Goal: Task Accomplishment & Management: Manage account settings

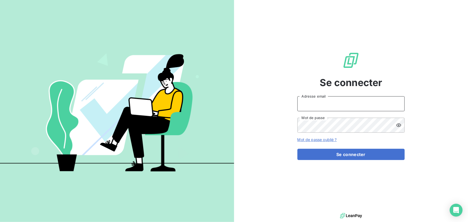
click at [335, 102] on input "Adresse email" at bounding box center [350, 103] width 107 height 15
type input "[PERSON_NAME][EMAIL_ADDRESS][DOMAIN_NAME]"
click at [333, 161] on div "Se connecter [PERSON_NAME][EMAIL_ADDRESS][DOMAIN_NAME] Adresse email Mot de pas…" at bounding box center [350, 106] width 107 height 212
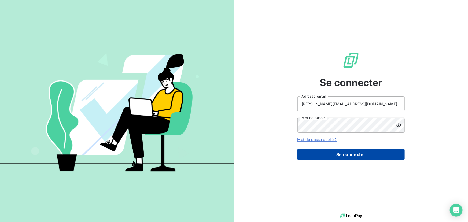
click at [332, 159] on button "Se connecter" at bounding box center [350, 154] width 107 height 11
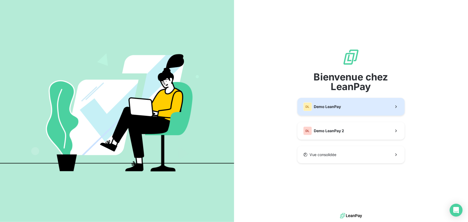
click at [340, 108] on span "Demo LeanPay" at bounding box center [327, 106] width 27 height 5
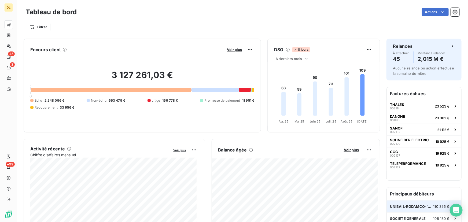
click at [419, 208] on span "UNIBAIL-RODAMCO-[GEOGRAPHIC_DATA]" at bounding box center [411, 206] width 43 height 4
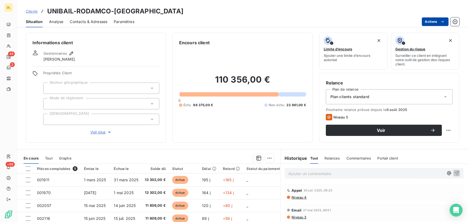
click at [428, 22] on html "DL 45 3 +99 Clients UNIBAIL-RODAMCO-WESTFIELD Situation Analyse Contacts & Adre…" at bounding box center [234, 111] width 468 height 222
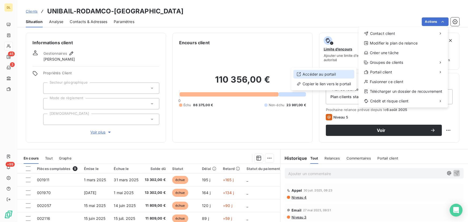
click at [335, 76] on div "Accéder au portail" at bounding box center [323, 74] width 61 height 9
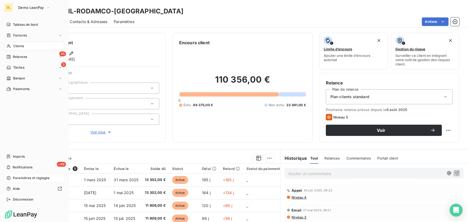
click at [28, 177] on span "Paramètres et réglages" at bounding box center [31, 178] width 36 height 5
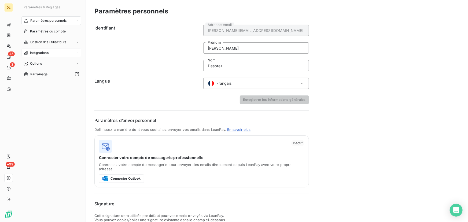
click at [52, 53] on div "Intégrations" at bounding box center [51, 53] width 60 height 9
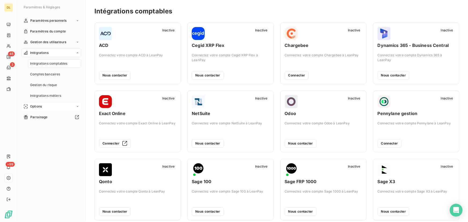
click at [54, 106] on div "Options" at bounding box center [51, 106] width 60 height 9
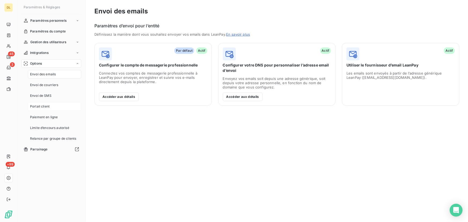
click at [57, 106] on div "Portail client" at bounding box center [54, 106] width 53 height 9
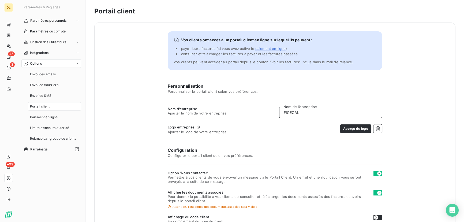
click at [311, 109] on input "FIGECAL" at bounding box center [330, 112] width 103 height 11
type input "DALKIA"
click at [376, 129] on icon "button" at bounding box center [377, 128] width 5 height 5
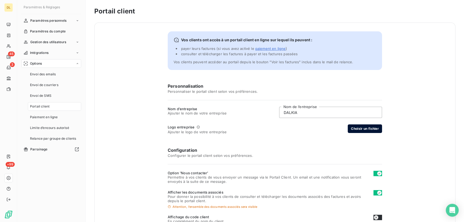
click at [363, 126] on button "Choisir un fichier" at bounding box center [365, 128] width 34 height 9
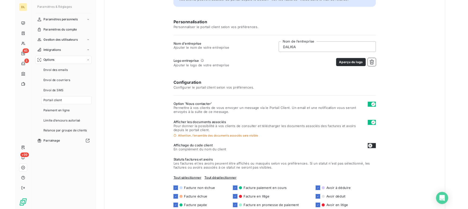
scroll to position [109, 0]
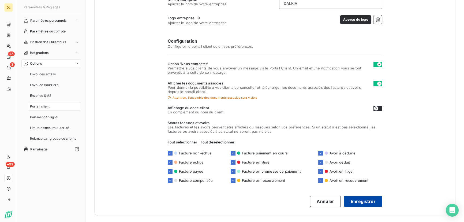
click at [360, 203] on button "Enregistrer" at bounding box center [363, 201] width 38 height 11
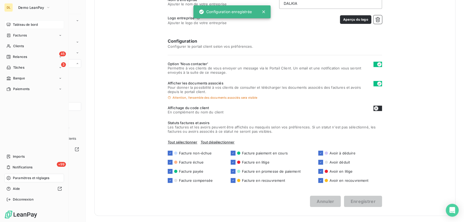
click at [12, 27] on div "Tableau de bord" at bounding box center [34, 24] width 60 height 9
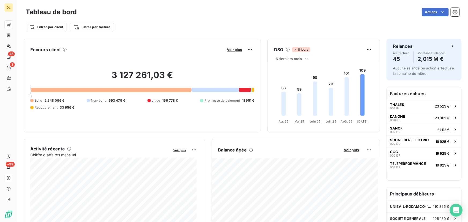
click at [134, 33] on div "Tableau de bord Actions Filtrer par client Filtrer par facture" at bounding box center [242, 17] width 450 height 35
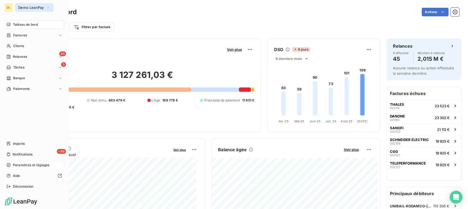
click at [33, 8] on span "Demo LeanPay" at bounding box center [31, 7] width 26 height 4
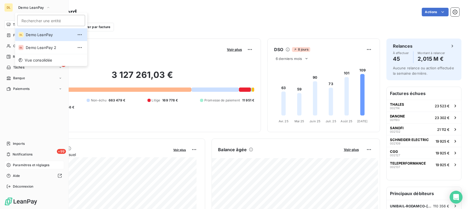
click at [24, 120] on div "Tableau de bord Factures Clients 45 Relances 3 Tâches Banque Paiements Imports …" at bounding box center [34, 105] width 60 height 171
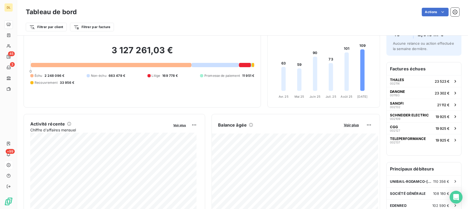
scroll to position [49, 0]
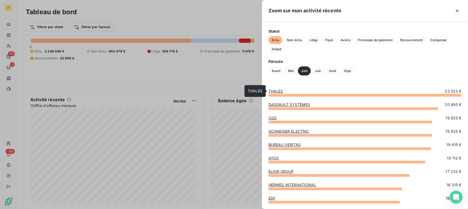
click at [280, 91] on link "THALES" at bounding box center [275, 91] width 15 height 5
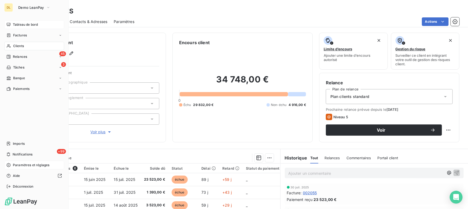
click at [14, 24] on span "Tableau de bord" at bounding box center [25, 24] width 25 height 5
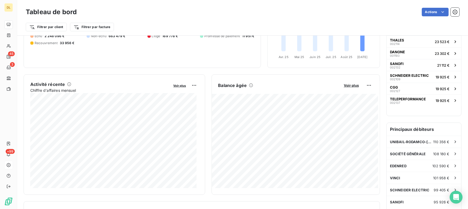
scroll to position [73, 0]
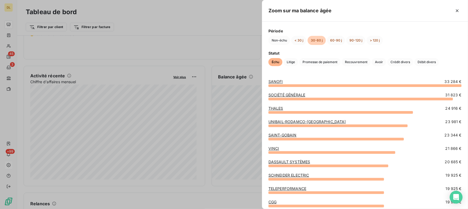
click at [149, 109] on div at bounding box center [234, 104] width 468 height 209
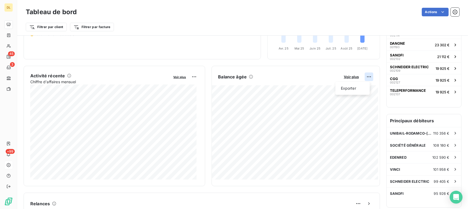
click at [364, 77] on html "DL 45 3 +99 Tableau de bord Actions Filtrer par client Filtrer par facture Enco…" at bounding box center [234, 104] width 468 height 209
click at [350, 87] on div "Exporter" at bounding box center [352, 88] width 30 height 9
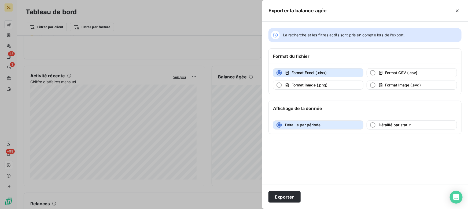
click at [216, 41] on div at bounding box center [234, 104] width 468 height 209
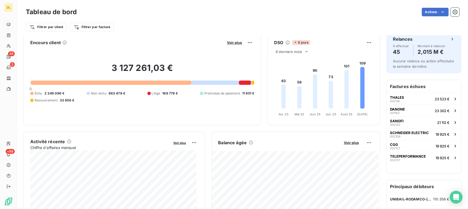
scroll to position [0, 0]
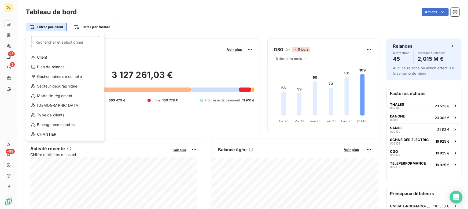
click at [38, 27] on html "DL 45 3 +99 Tableau de bord Actions Filtrer par client Rechercher et sélectionn…" at bounding box center [234, 104] width 468 height 209
click at [71, 76] on div "Gestionnaires de compte" at bounding box center [65, 76] width 74 height 9
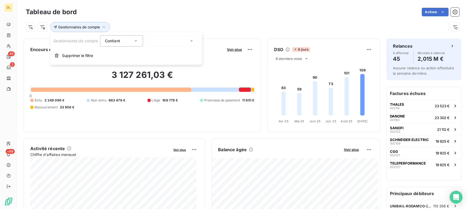
click at [173, 41] on div at bounding box center [172, 40] width 54 height 11
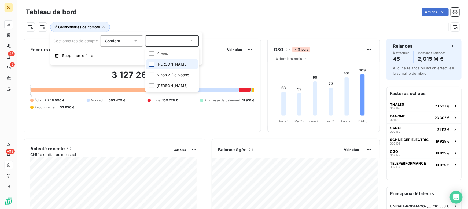
click at [151, 65] on div at bounding box center [152, 64] width 5 height 5
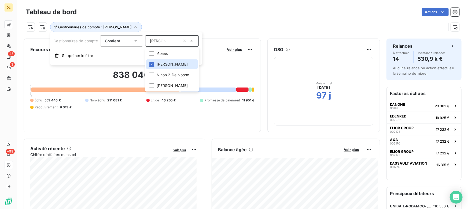
click at [257, 18] on div "Gestionnaires de compte : [PERSON_NAME]" at bounding box center [242, 25] width 433 height 14
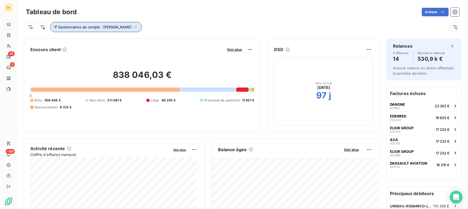
click at [96, 29] on span "Gestionnaires de compte : [PERSON_NAME]" at bounding box center [95, 27] width 74 height 4
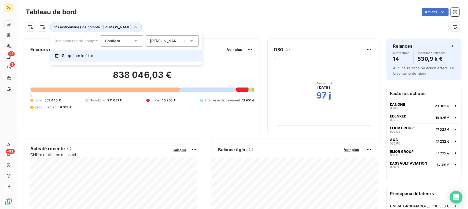
click at [84, 57] on span "Supprimer le filtre" at bounding box center [77, 55] width 31 height 5
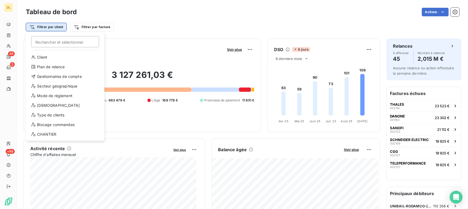
click at [40, 29] on html "DL 45 3 +99 Tableau de bord Actions Filtrer par client Rechercher et sélectionn…" at bounding box center [234, 104] width 468 height 209
click at [150, 36] on html "DL 45 3 +99 Tableau de bord Actions Filtrer par client Rechercher et sélectionn…" at bounding box center [234, 104] width 468 height 209
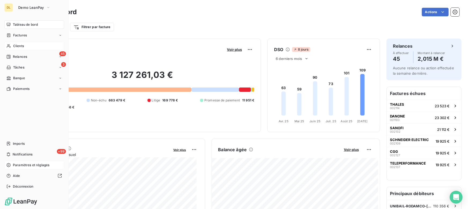
click at [13, 46] on span "Clients" at bounding box center [18, 46] width 11 height 5
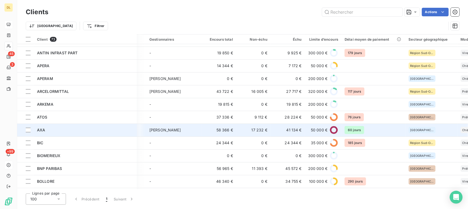
scroll to position [195, 102]
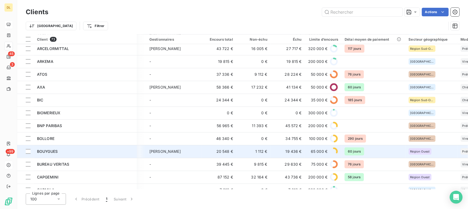
click at [57, 151] on span "BOUYGUES" at bounding box center [47, 151] width 21 height 5
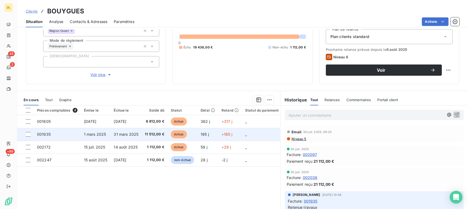
scroll to position [73, 0]
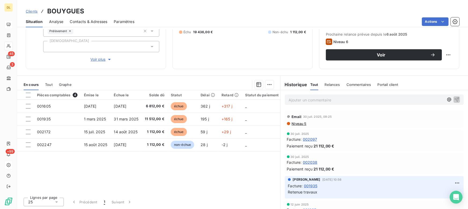
click at [51, 83] on span "Tout" at bounding box center [49, 85] width 8 height 4
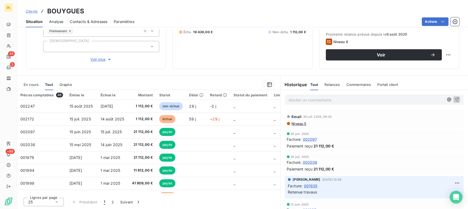
click at [307, 100] on p "Ajouter un commentaire ﻿" at bounding box center [365, 100] width 155 height 7
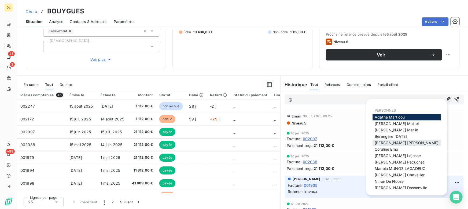
click at [391, 142] on span "[PERSON_NAME]" at bounding box center [406, 143] width 64 height 5
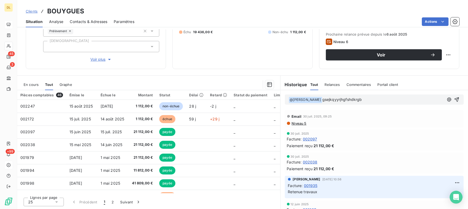
click at [347, 97] on p "﻿ @ [PERSON_NAME] ﻿ gsejkqyyrjhgfshdkrgb" at bounding box center [365, 100] width 155 height 6
click at [363, 98] on p "Ajouter un commentaire ﻿" at bounding box center [365, 100] width 155 height 7
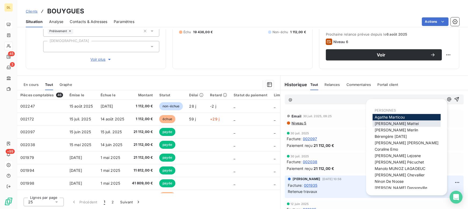
click at [390, 125] on span "[PERSON_NAME]" at bounding box center [396, 123] width 44 height 5
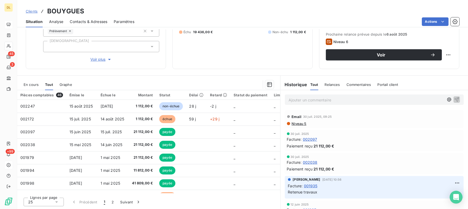
click at [339, 102] on p "Ajouter un commentaire ﻿" at bounding box center [365, 100] width 155 height 7
click at [31, 83] on span "En cours" at bounding box center [31, 85] width 15 height 4
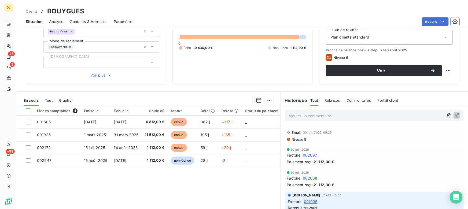
scroll to position [48, 0]
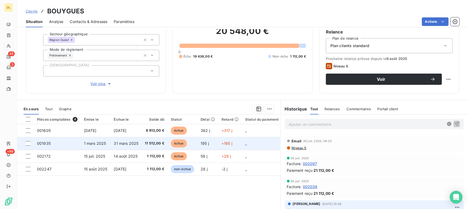
click at [50, 142] on td "001935" at bounding box center [57, 143] width 47 height 13
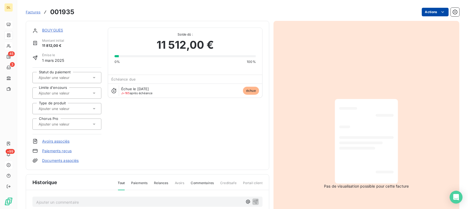
click at [428, 11] on html "DL 45 3 +99 Factures 001935 Actions BOUYGUES Montant initial 11 812,00 € Émise …" at bounding box center [234, 104] width 468 height 209
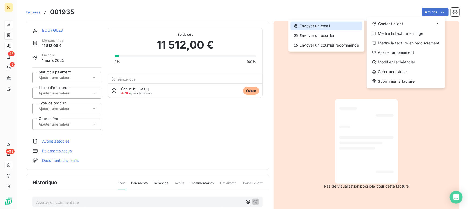
click at [348, 25] on div "Envoyer un email" at bounding box center [326, 26] width 72 height 9
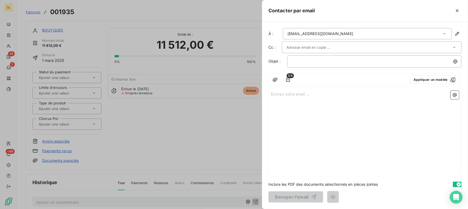
click at [299, 114] on div "Écrivez votre email ... ﻿" at bounding box center [364, 132] width 192 height 87
click at [284, 94] on p "Écrivez votre email ... ﻿" at bounding box center [365, 94] width 188 height 6
click at [457, 11] on icon "button" at bounding box center [457, 10] width 3 height 3
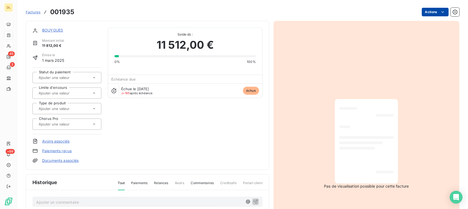
click at [429, 11] on html "DL 45 3 +99 Factures 001935 Actions BOUYGUES Montant initial 11 812,00 € Émise …" at bounding box center [234, 104] width 468 height 209
click at [359, 68] on html "DL 45 3 +99 Factures 001935 Actions BOUYGUES Montant initial 11 812,00 € Émise …" at bounding box center [234, 104] width 468 height 209
click at [431, 11] on html "DL 45 3 +99 Factures 001935 Actions BOUYGUES Montant initial 11 812,00 € Émise …" at bounding box center [234, 104] width 468 height 209
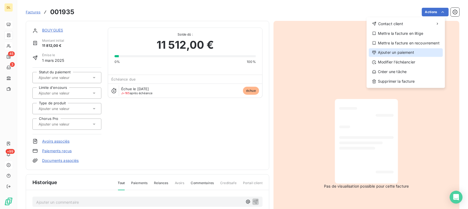
click at [396, 54] on div "Ajouter un paiement" at bounding box center [405, 53] width 74 height 9
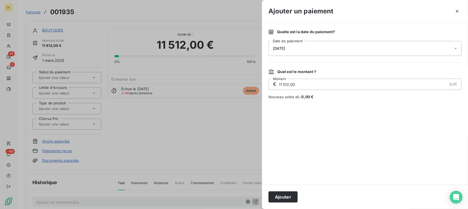
click at [285, 48] on span "[DATE]" at bounding box center [279, 48] width 12 height 4
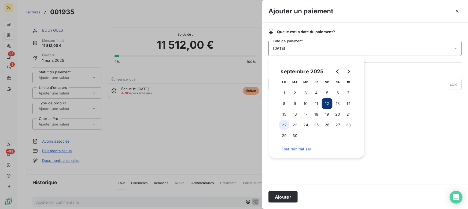
click at [284, 125] on button "22" at bounding box center [284, 125] width 11 height 11
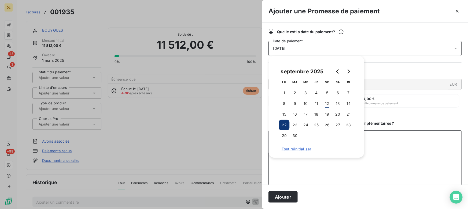
click at [456, 137] on textarea "Ajouter un commentaire ( facultatif )" at bounding box center [364, 158] width 193 height 56
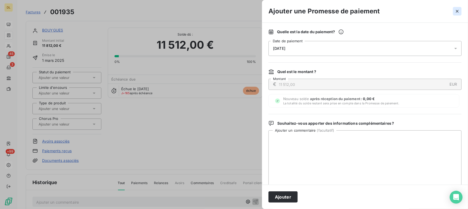
click at [460, 12] on icon "button" at bounding box center [456, 11] width 5 height 5
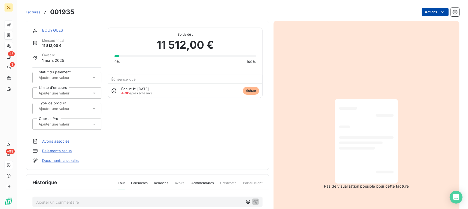
click at [434, 13] on html "DL 45 3 +99 Factures 001935 Actions BOUYGUES Montant initial 11 812,00 € Émise …" at bounding box center [234, 104] width 468 height 209
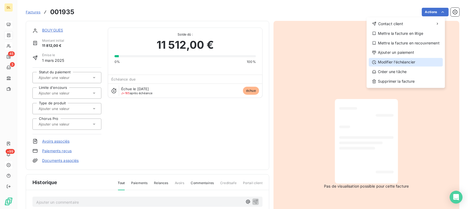
click at [391, 62] on div "Modifier l’échéancier" at bounding box center [405, 62] width 74 height 9
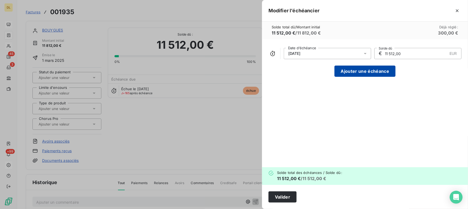
click at [351, 70] on button "Ajouter une échéance" at bounding box center [364, 71] width 61 height 11
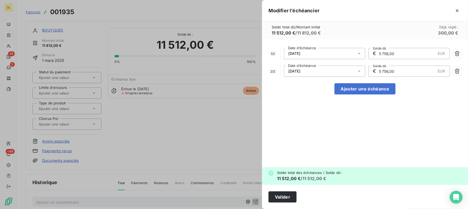
click at [354, 83] on div "1 / 2 [DATE] Date d’échéance € 5 756,00 EUR Solde dû 2 / 2 [DATE] Date d’échéan…" at bounding box center [365, 103] width 206 height 128
click at [347, 96] on div "1 / 2 [DATE] Date d’échéance € 5 756,00 EUR Solde dû 2 / 2 [DATE] Date d’échéan…" at bounding box center [365, 103] width 206 height 128
click at [346, 93] on button "Ajouter une échéance" at bounding box center [364, 88] width 61 height 11
type input "3 837,33"
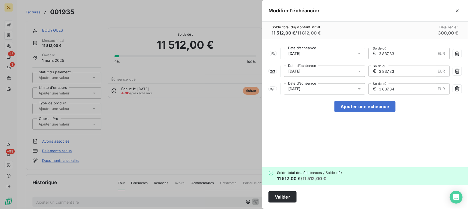
click at [217, 121] on div at bounding box center [234, 104] width 468 height 209
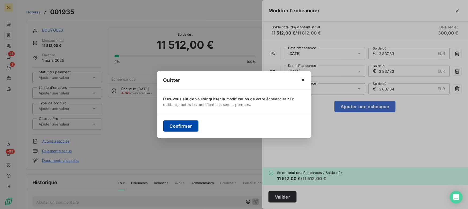
click at [185, 126] on button "Confirmer" at bounding box center [180, 126] width 35 height 11
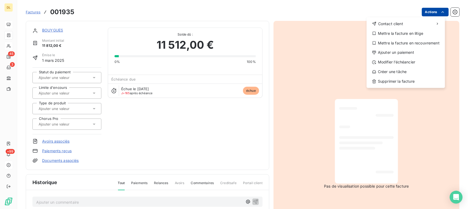
click at [443, 9] on html "DL 45 3 +99 Factures 001935 Actions Contact client Mettre la facture en litige …" at bounding box center [234, 104] width 468 height 209
click at [399, 33] on div "Mettre la facture en litige" at bounding box center [405, 33] width 74 height 9
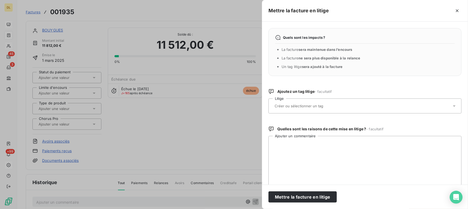
click at [305, 107] on input "text" at bounding box center [313, 106] width 78 height 5
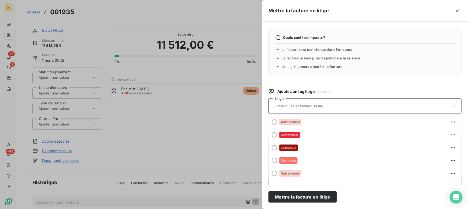
click at [310, 105] on input "text" at bounding box center [313, 106] width 78 height 5
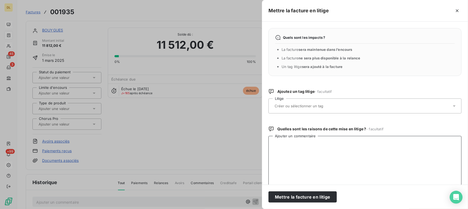
click at [312, 155] on textarea "Ajouter un commentaire" at bounding box center [364, 164] width 193 height 56
click at [458, 11] on icon "button" at bounding box center [456, 10] width 5 height 5
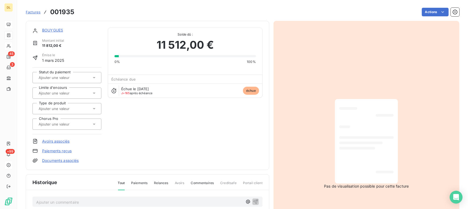
click at [57, 30] on link "BOUYGUES" at bounding box center [52, 30] width 21 height 5
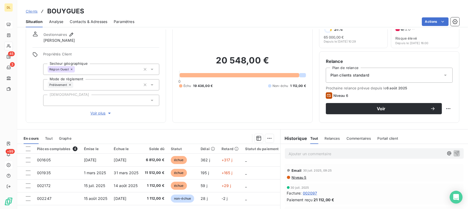
scroll to position [49, 0]
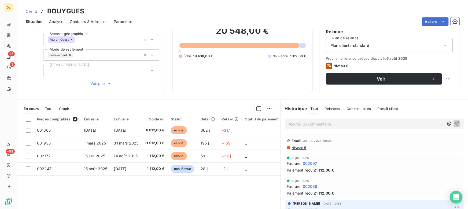
click at [28, 119] on div at bounding box center [28, 119] width 5 height 5
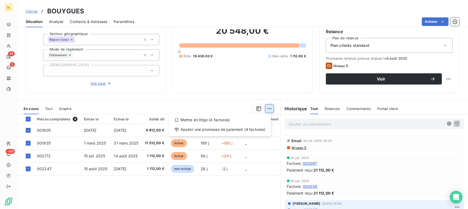
click at [267, 111] on html "DL 45 3 +99 Clients BOUYGUES Situation Analyse Contacts & Adresses Paramètres A…" at bounding box center [234, 104] width 468 height 209
click at [197, 130] on div "Ajouter une promesse de paiement (4 factures)" at bounding box center [219, 130] width 97 height 9
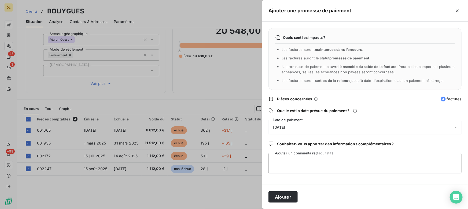
click at [77, 105] on div at bounding box center [234, 104] width 468 height 209
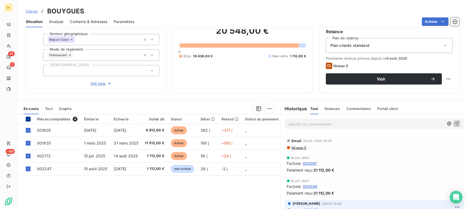
click at [27, 119] on icon at bounding box center [28, 119] width 3 height 3
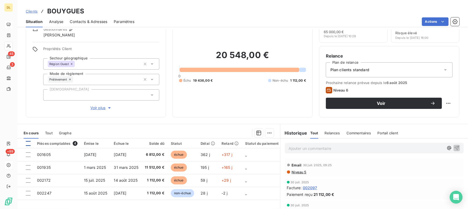
scroll to position [0, 0]
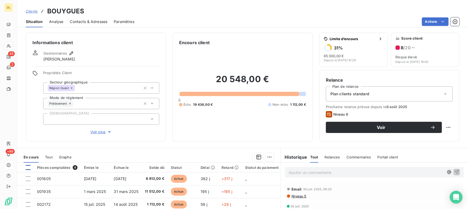
click at [57, 20] on span "Analyse" at bounding box center [56, 21] width 14 height 5
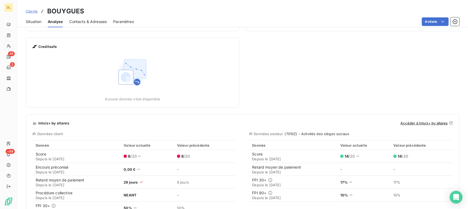
scroll to position [74, 0]
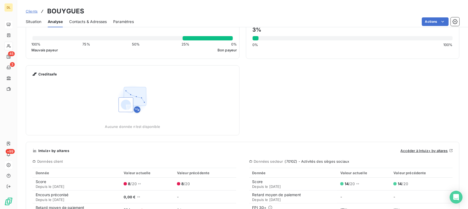
click at [82, 21] on span "Contacts & Adresses" at bounding box center [88, 21] width 38 height 5
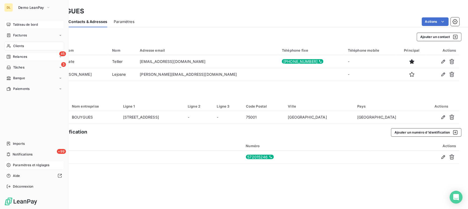
click at [12, 57] on div "Relances" at bounding box center [16, 56] width 21 height 5
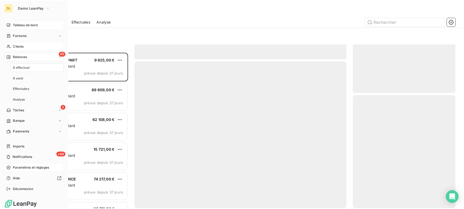
scroll to position [153, 100]
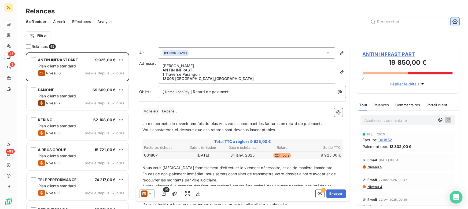
click at [453, 21] on icon "button" at bounding box center [454, 21] width 5 height 5
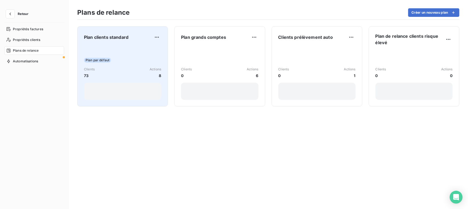
click at [113, 72] on div "Clients 73 Actions 8" at bounding box center [122, 73] width 77 height 12
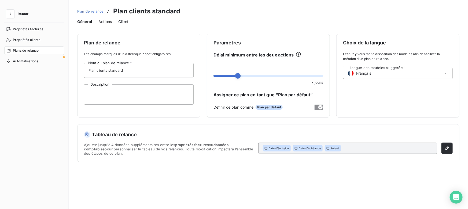
click at [103, 20] on span "Actions" at bounding box center [104, 21] width 13 height 5
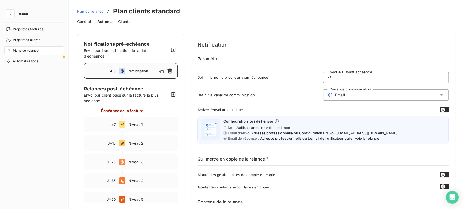
scroll to position [24, 0]
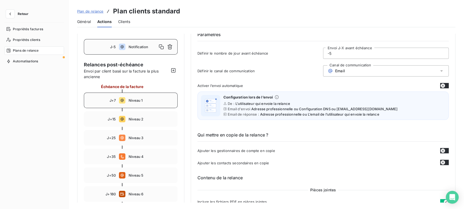
click at [107, 100] on div "J+7" at bounding box center [101, 100] width 28 height 4
type input "7"
click at [351, 55] on input "7" at bounding box center [385, 53] width 125 height 11
click at [343, 70] on span "Email" at bounding box center [340, 71] width 10 height 4
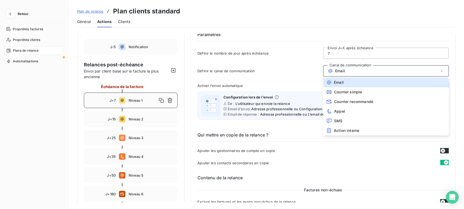
click at [356, 71] on div "Email" at bounding box center [386, 70] width 126 height 11
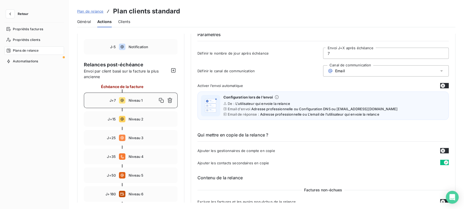
click at [444, 86] on button "button" at bounding box center [444, 85] width 9 height 5
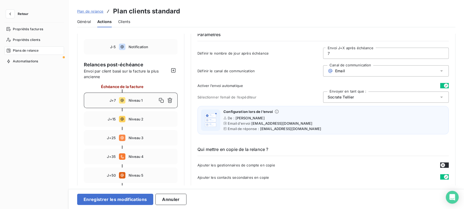
click at [445, 86] on icon "button" at bounding box center [446, 86] width 4 height 4
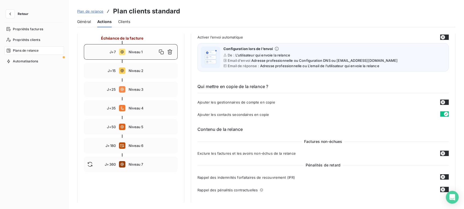
scroll to position [73, 0]
click at [442, 103] on icon "button" at bounding box center [443, 102] width 4 height 4
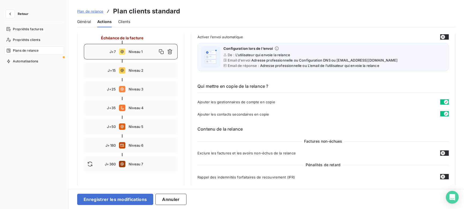
click at [444, 103] on icon "button" at bounding box center [446, 102] width 4 height 4
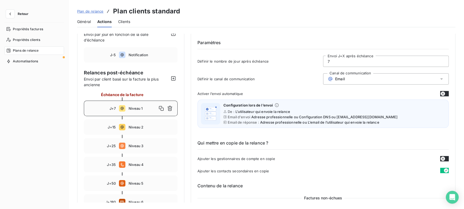
scroll to position [24, 0]
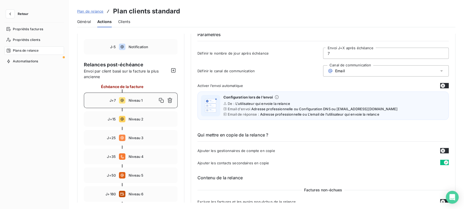
click at [340, 57] on input "7" at bounding box center [385, 53] width 125 height 11
click at [334, 52] on input "7" at bounding box center [385, 53] width 125 height 11
click at [340, 71] on span "Email" at bounding box center [340, 71] width 10 height 4
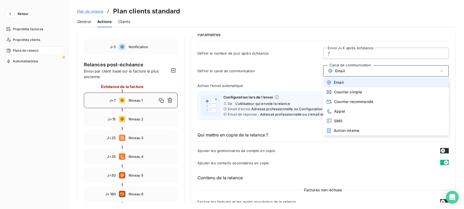
click at [340, 82] on span "Email" at bounding box center [339, 82] width 10 height 4
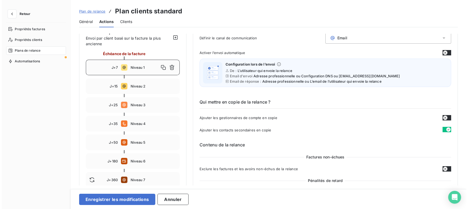
scroll to position [49, 0]
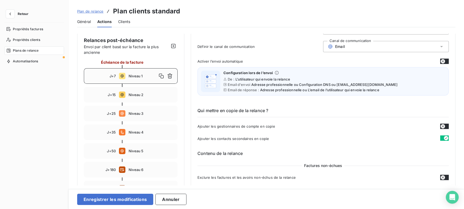
click at [337, 46] on span "Email" at bounding box center [340, 46] width 10 height 4
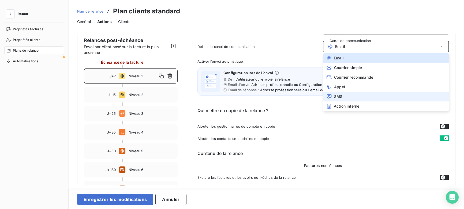
click at [342, 98] on li "SMS" at bounding box center [386, 97] width 126 height 10
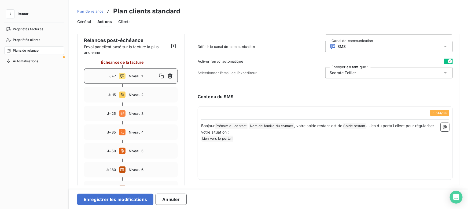
click at [348, 44] on div "SMS" at bounding box center [389, 46] width 128 height 11
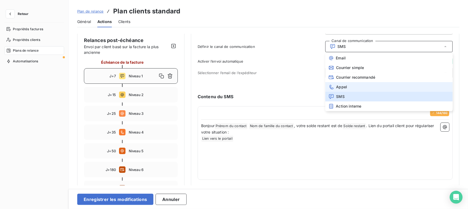
click at [348, 84] on li "Appel" at bounding box center [389, 87] width 128 height 10
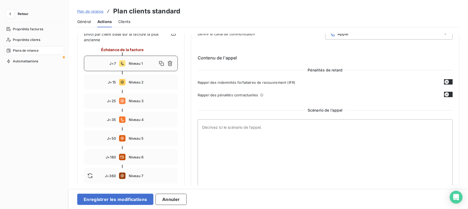
scroll to position [82, 0]
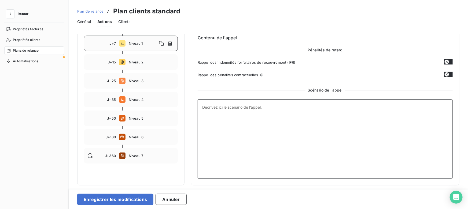
click at [246, 115] on textarea at bounding box center [324, 139] width 255 height 80
click at [239, 110] on textarea at bounding box center [324, 139] width 255 height 80
click at [10, 13] on icon "button" at bounding box center [10, 13] width 5 height 5
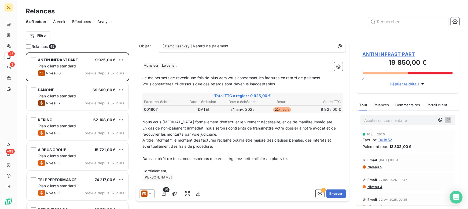
scroll to position [49, 0]
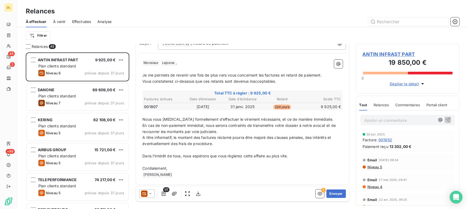
click at [254, 152] on p "﻿" at bounding box center [242, 150] width 200 height 6
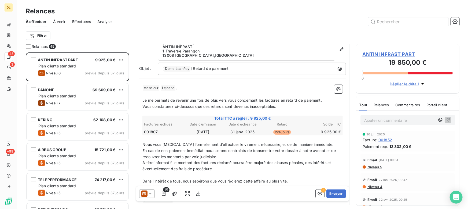
scroll to position [25, 0]
click at [149, 191] on icon at bounding box center [149, 193] width 5 height 5
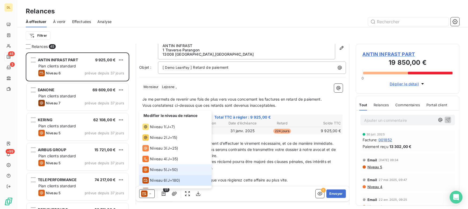
click at [164, 169] on span "Niveau 5" at bounding box center [158, 169] width 16 height 5
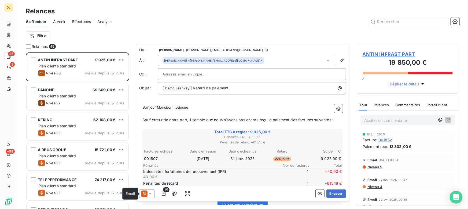
click at [144, 193] on icon at bounding box center [144, 194] width 6 height 6
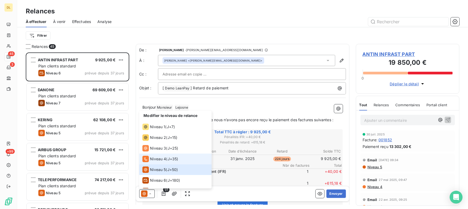
click at [155, 156] on div "Niveau 4" at bounding box center [154, 159] width 24 height 6
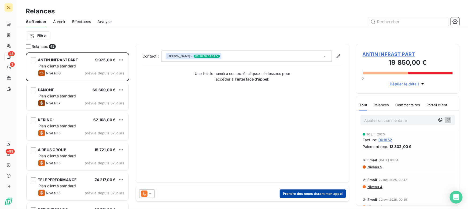
click at [312, 193] on button "Prendre des notes durant mon appel" at bounding box center [312, 194] width 66 height 9
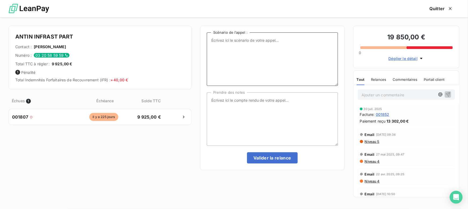
click at [245, 55] on textarea "Scénario de l’appel :" at bounding box center [272, 59] width 131 height 54
click at [218, 104] on textarea "Prendre des notes" at bounding box center [272, 119] width 131 height 54
click at [59, 54] on div "03 20 58 59 59" at bounding box center [52, 55] width 36 height 5
click at [445, 8] on div "button" at bounding box center [449, 8] width 8 height 5
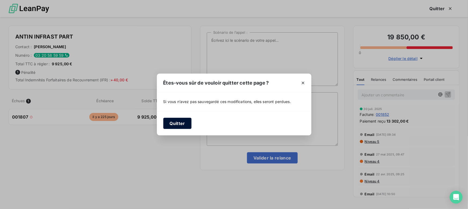
click at [190, 120] on button "Quitter" at bounding box center [177, 123] width 28 height 11
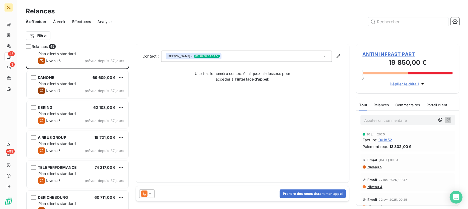
scroll to position [24, 0]
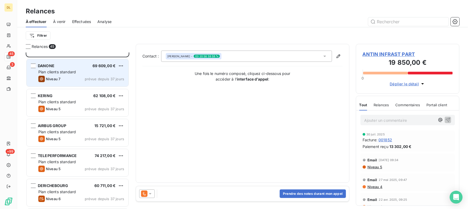
click at [75, 73] on span "Plan clients standard" at bounding box center [57, 72] width 38 height 5
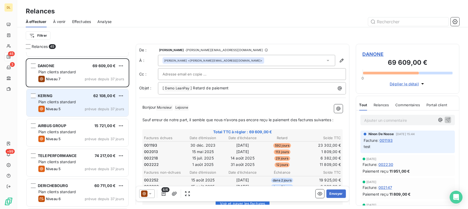
click at [75, 106] on div "Niveau 5 prévue depuis 37 jours" at bounding box center [81, 109] width 86 height 6
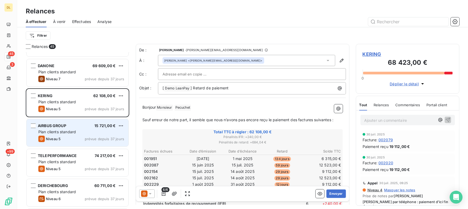
click at [85, 135] on div "AIRBUS GROUP 15 721,00 € Plan clients standard Niveau 5 prévue depuis 37 jours" at bounding box center [78, 132] width 102 height 27
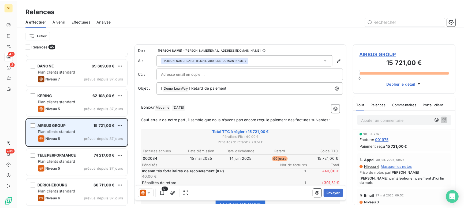
scroll to position [49, 0]
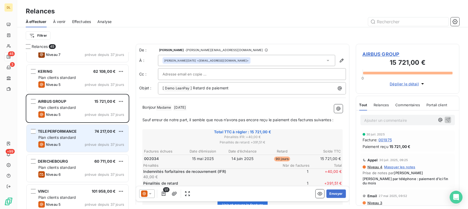
click at [81, 137] on div "Plan clients standard" at bounding box center [81, 137] width 86 height 5
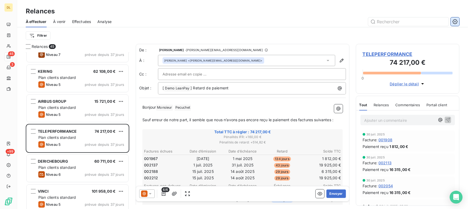
click at [456, 22] on icon "button" at bounding box center [454, 21] width 5 height 5
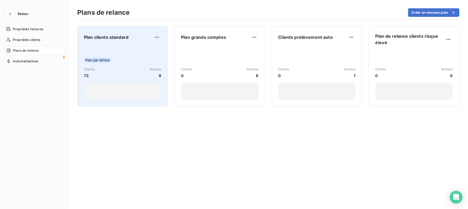
click at [109, 59] on span "Plan par défaut" at bounding box center [97, 60] width 27 height 5
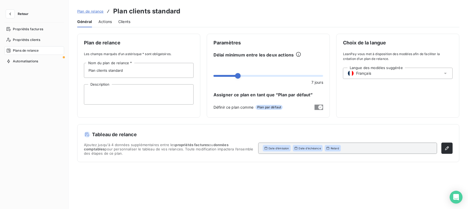
click at [107, 25] on div "Actions" at bounding box center [104, 21] width 13 height 11
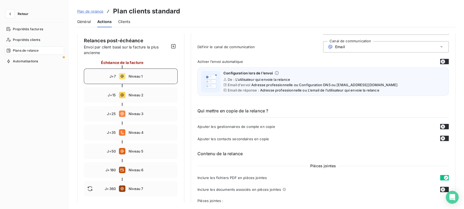
scroll to position [49, 0]
click at [134, 78] on div "J+7 Niveau 1" at bounding box center [131, 76] width 94 height 16
type input "7"
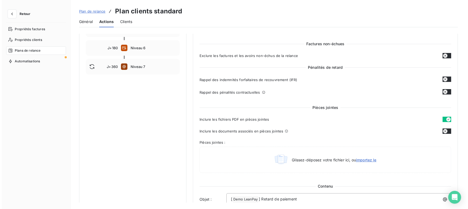
scroll to position [73, 0]
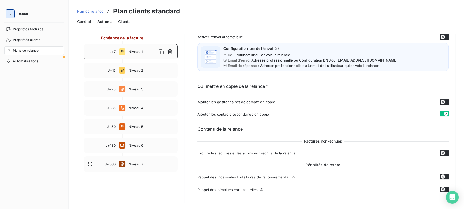
click at [9, 13] on icon "button" at bounding box center [10, 13] width 5 height 5
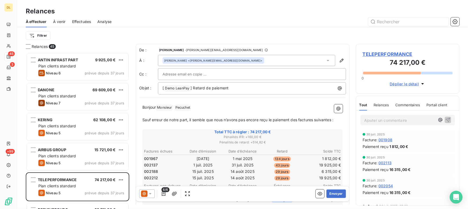
scroll to position [153, 100]
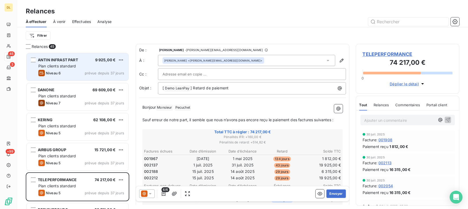
click at [77, 68] on div "Plan clients standard" at bounding box center [81, 66] width 86 height 5
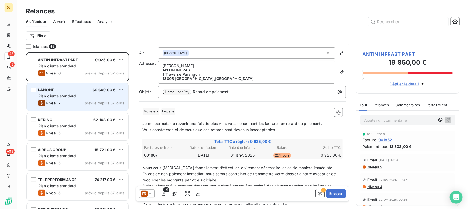
click at [78, 94] on div "Plan clients standard" at bounding box center [81, 96] width 86 height 5
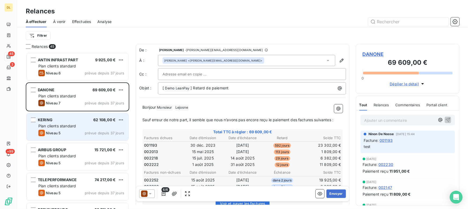
click at [78, 136] on div "Niveau 5 prévue depuis 37 jours" at bounding box center [81, 133] width 86 height 6
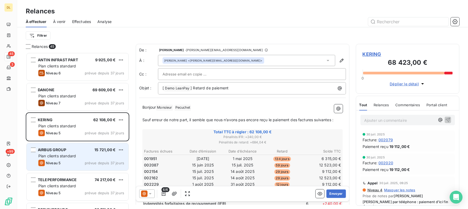
click at [83, 159] on div "AIRBUS GROUP 15 721,00 € Plan clients standard Niveau 5 prévue depuis 37 jours" at bounding box center [78, 156] width 102 height 27
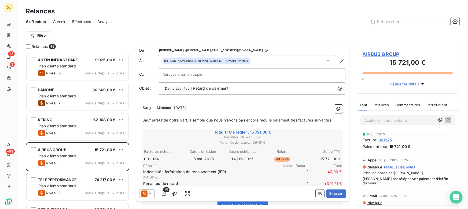
scroll to position [24, 0]
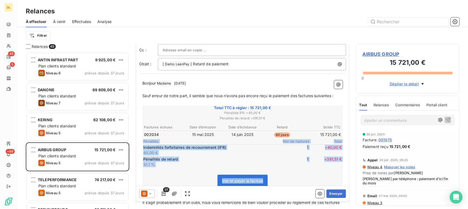
drag, startPoint x: 143, startPoint y: 141, endPoint x: 351, endPoint y: 162, distance: 208.8
click at [351, 162] on div "Relances 45 ANTIN INFRAST PART 9 925,00 € Plan clients standard Niveau 6 prévue…" at bounding box center [242, 126] width 450 height 165
click at [327, 165] on span "+ 391,51 €" at bounding box center [325, 162] width 32 height 11
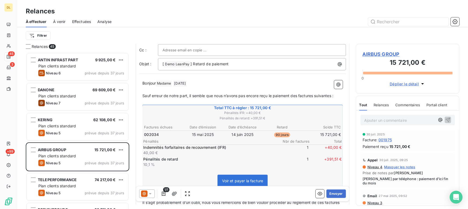
click at [174, 159] on p "Pénalités de retard" at bounding box center [209, 159] width 132 height 5
click at [58, 20] on span "À venir" at bounding box center [59, 21] width 13 height 5
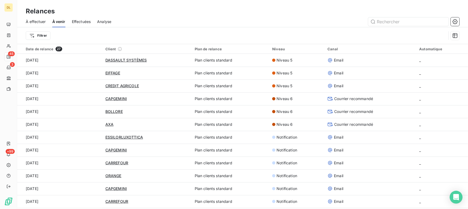
click at [80, 21] on span "Effectuées" at bounding box center [81, 21] width 19 height 5
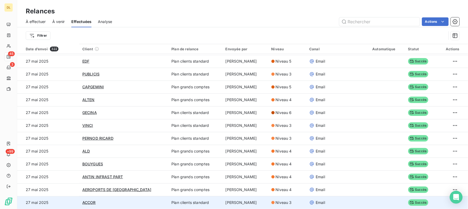
scroll to position [18, 0]
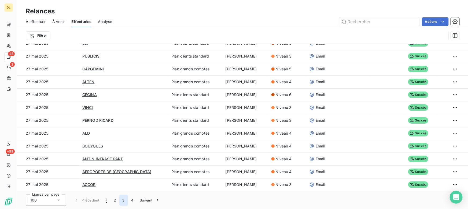
click at [122, 202] on button "3" at bounding box center [123, 200] width 9 height 11
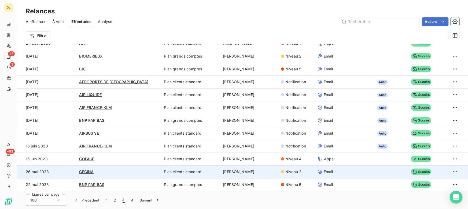
click at [232, 169] on td "[PERSON_NAME]" at bounding box center [249, 172] width 58 height 13
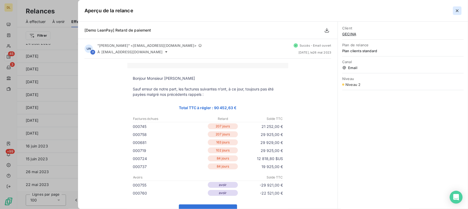
click at [456, 11] on icon "button" at bounding box center [456, 10] width 5 height 5
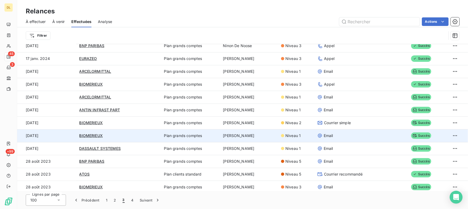
scroll to position [936, 0]
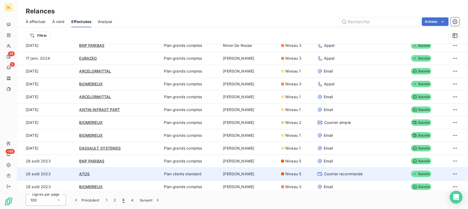
click at [317, 173] on icon at bounding box center [319, 173] width 5 height 3
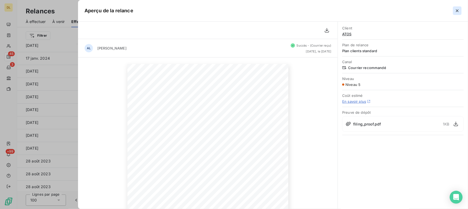
click at [456, 12] on icon "button" at bounding box center [456, 10] width 5 height 5
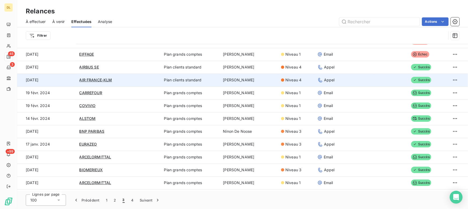
scroll to position [790, 0]
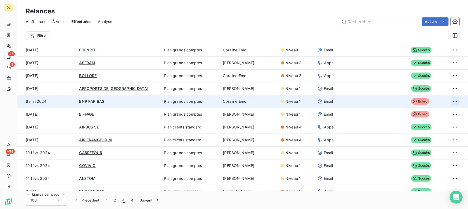
click at [450, 100] on html "DL 45 3 +99 Relances À effectuer À venir Effectuées Analyse Actions Filtrer Dat…" at bounding box center [234, 104] width 468 height 209
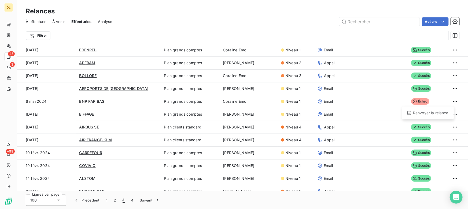
click at [364, 207] on html "DL 45 3 +99 Relances À effectuer À venir Effectuées Analyse Actions Filtrer Dat…" at bounding box center [234, 104] width 468 height 209
click at [106, 21] on span "Analyse" at bounding box center [105, 21] width 14 height 5
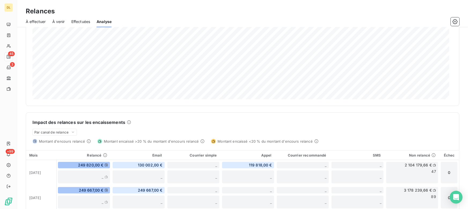
scroll to position [95, 0]
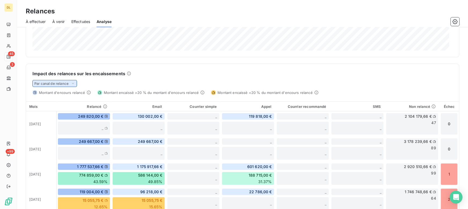
click at [51, 83] on span "Par canal de relance" at bounding box center [51, 83] width 34 height 4
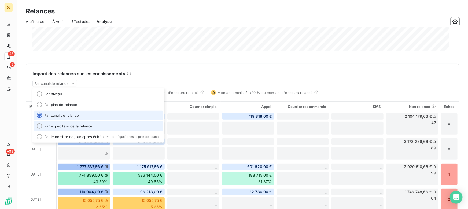
click at [69, 126] on li "Par expéditeur de la relance" at bounding box center [98, 126] width 130 height 10
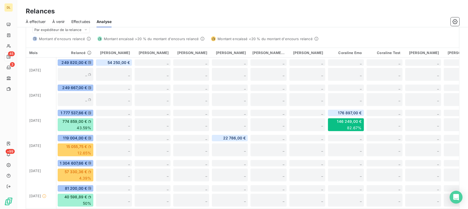
scroll to position [121, 0]
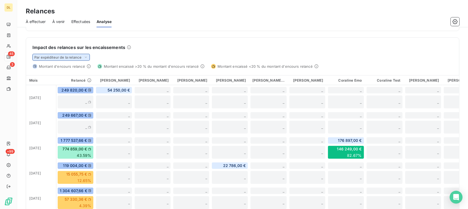
click at [51, 58] on span "Par expéditeur de la relance" at bounding box center [57, 57] width 47 height 4
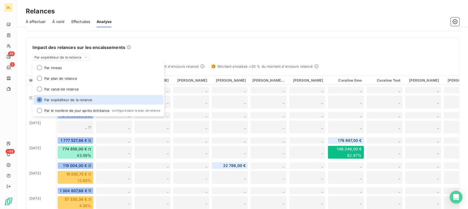
click at [214, 44] on div "Impact des relances sur les encaissements" at bounding box center [242, 47] width 420 height 6
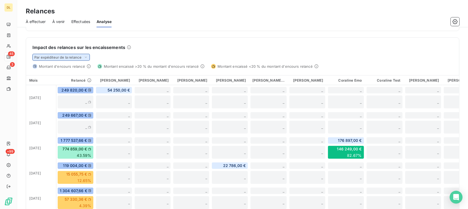
click at [64, 57] on span "Par expéditeur de la relance" at bounding box center [57, 57] width 47 height 4
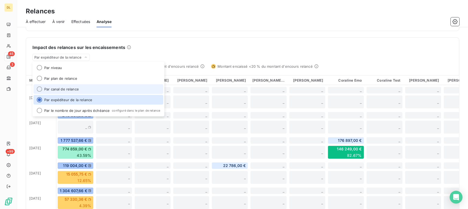
click at [55, 90] on li "Par canal de relance" at bounding box center [98, 89] width 130 height 10
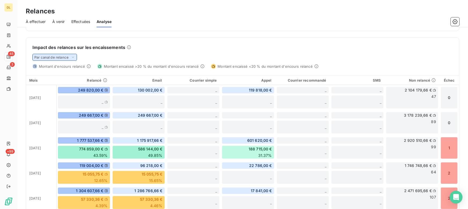
click at [59, 58] on span "Par canal de relance" at bounding box center [51, 57] width 34 height 4
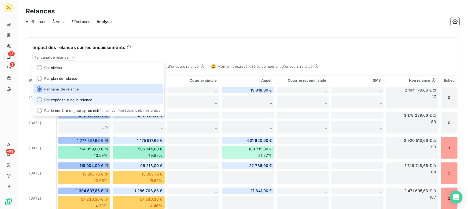
click at [67, 98] on li "Par expéditeur de la relance" at bounding box center [98, 100] width 130 height 10
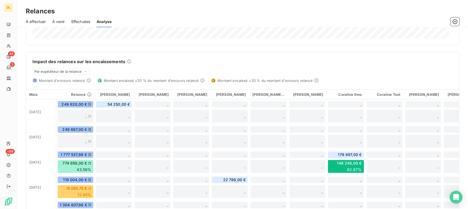
scroll to position [72, 0]
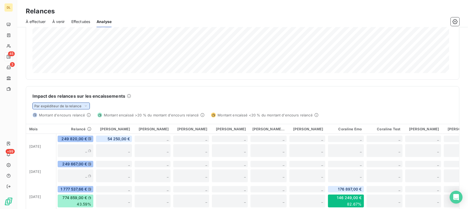
click at [55, 107] on span "Par expéditeur de la relance" at bounding box center [57, 106] width 47 height 4
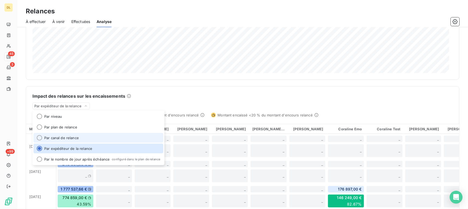
click at [72, 135] on li "Par canal de relance" at bounding box center [98, 138] width 130 height 10
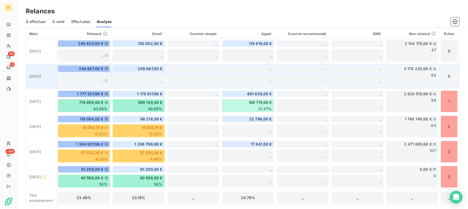
scroll to position [168, 0]
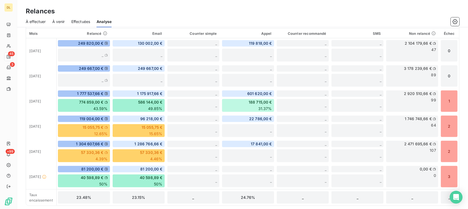
click at [39, 21] on span "À effectuer" at bounding box center [36, 21] width 20 height 5
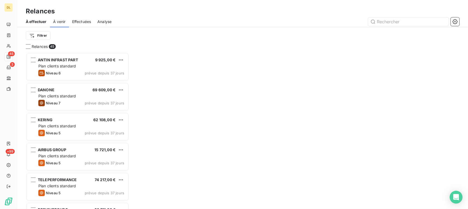
scroll to position [153, 100]
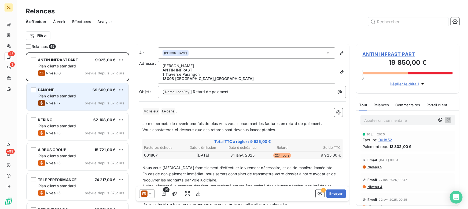
click at [75, 105] on div "Niveau 7 prévue depuis 37 jours" at bounding box center [81, 103] width 86 height 6
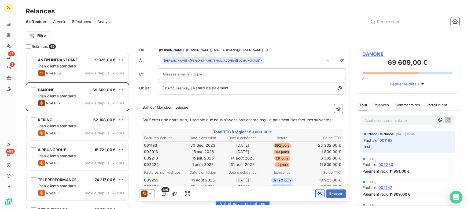
click at [317, 196] on icon "button" at bounding box center [319, 193] width 5 height 5
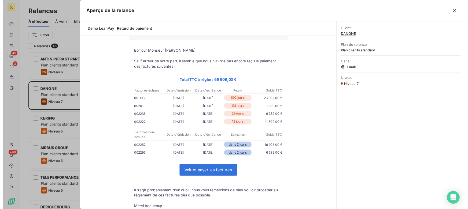
scroll to position [153, 100]
